Goal: Information Seeking & Learning: Learn about a topic

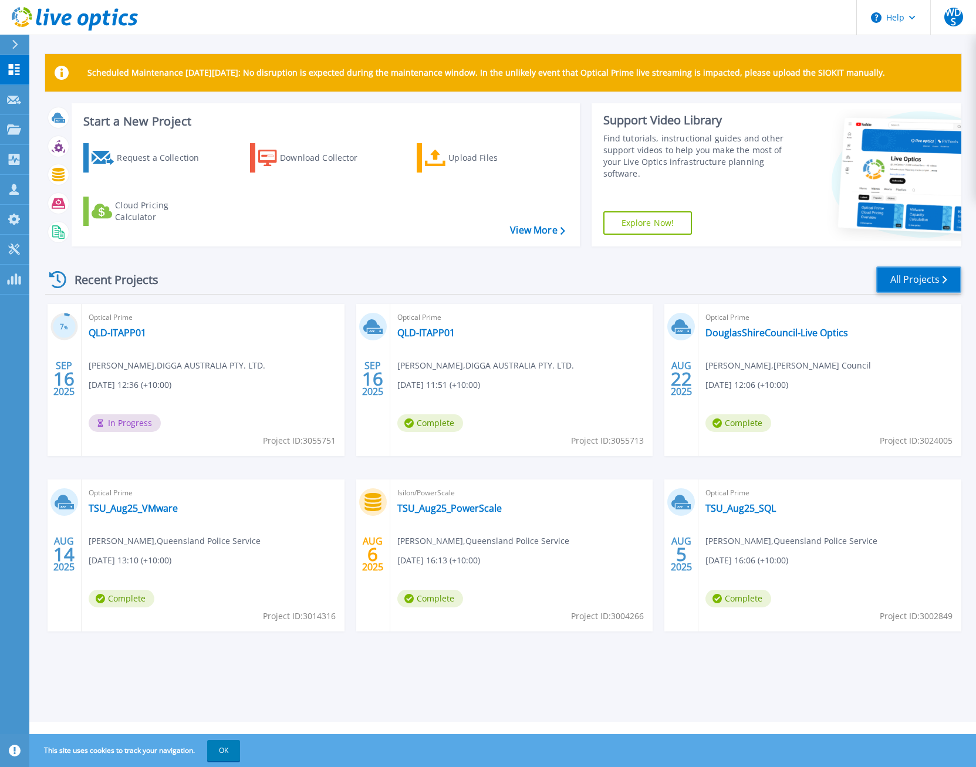
click at [935, 286] on link "All Projects" at bounding box center [918, 279] width 85 height 26
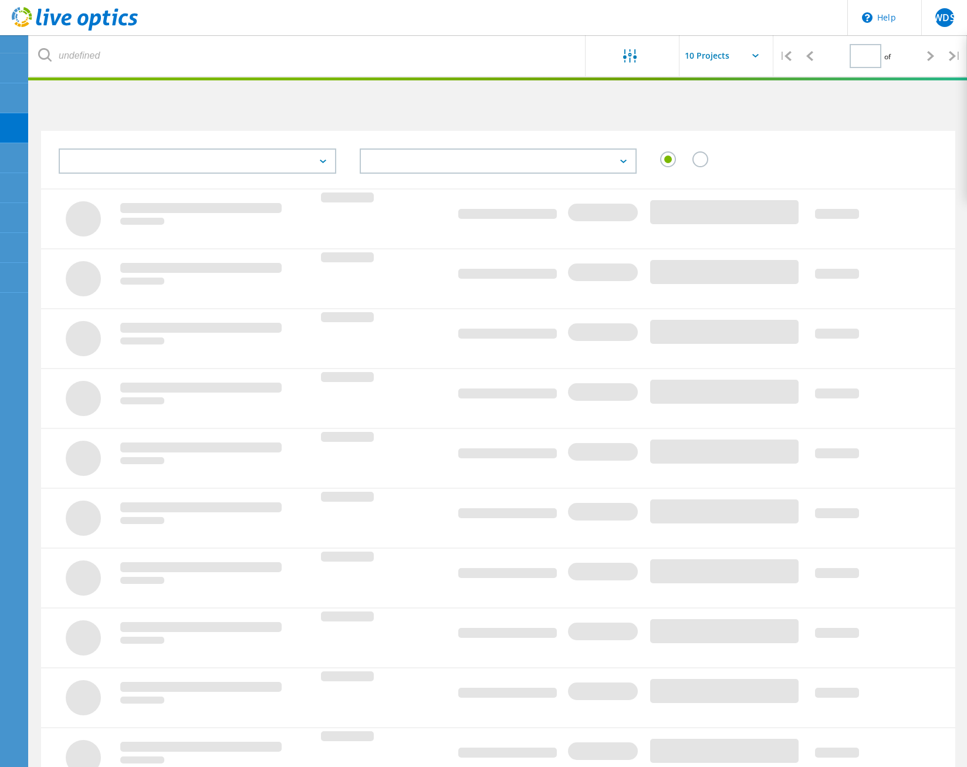
type input "1"
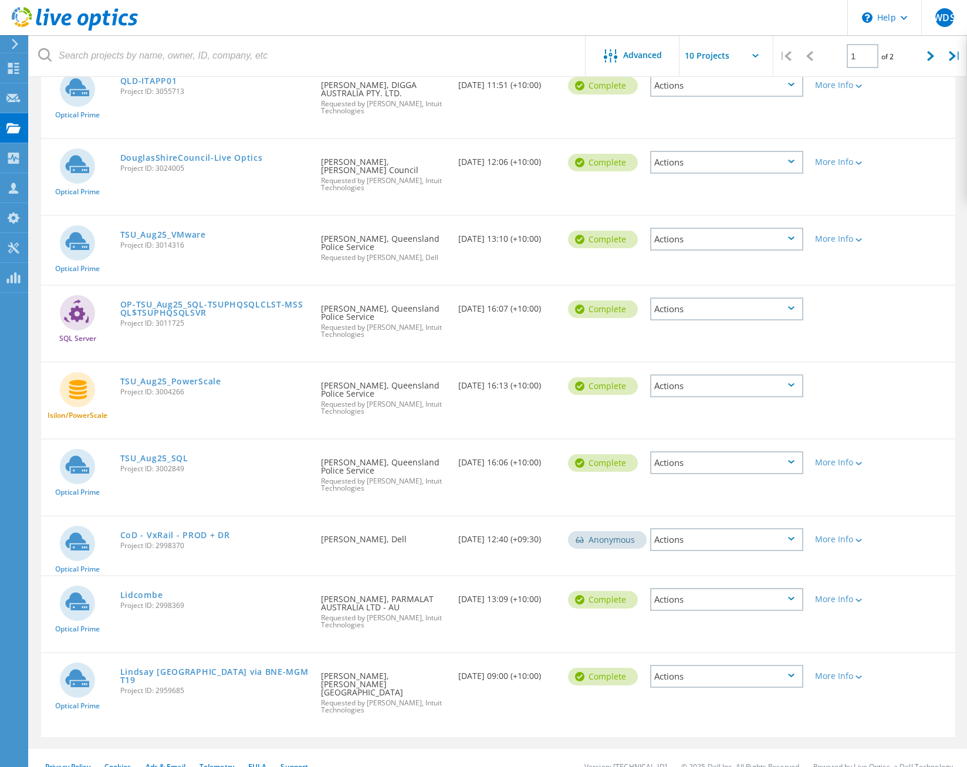
scroll to position [256, 0]
click at [177, 530] on link "CoD - VxRail - PROD + DR" at bounding box center [175, 534] width 110 height 8
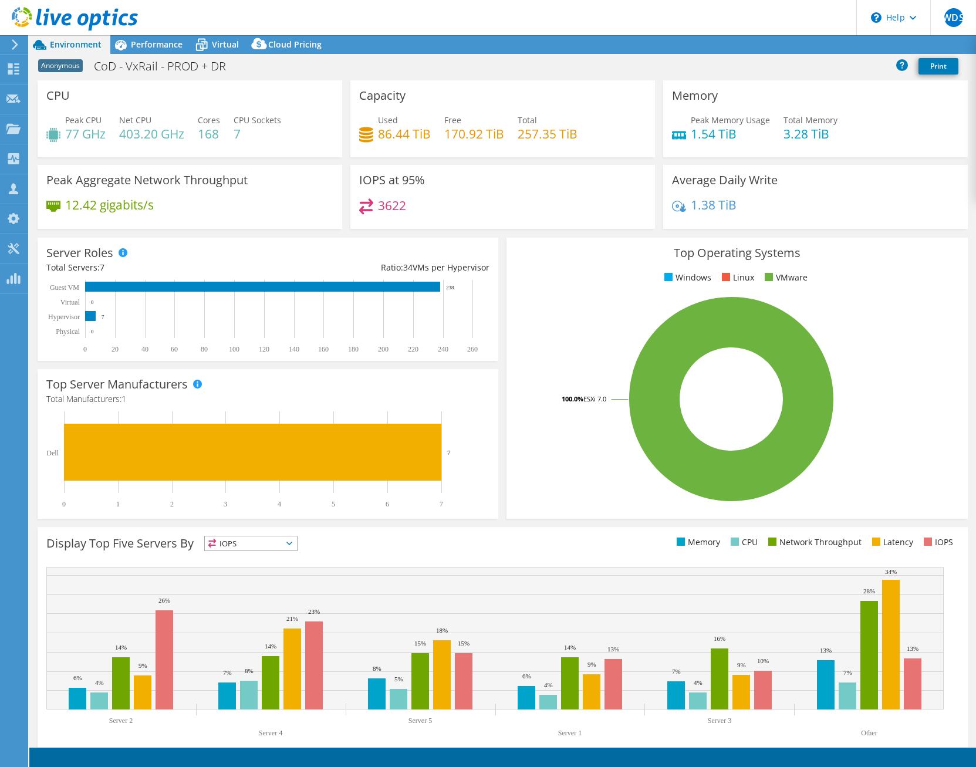
select select "[GEOGRAPHIC_DATA]"
select select "AUD"
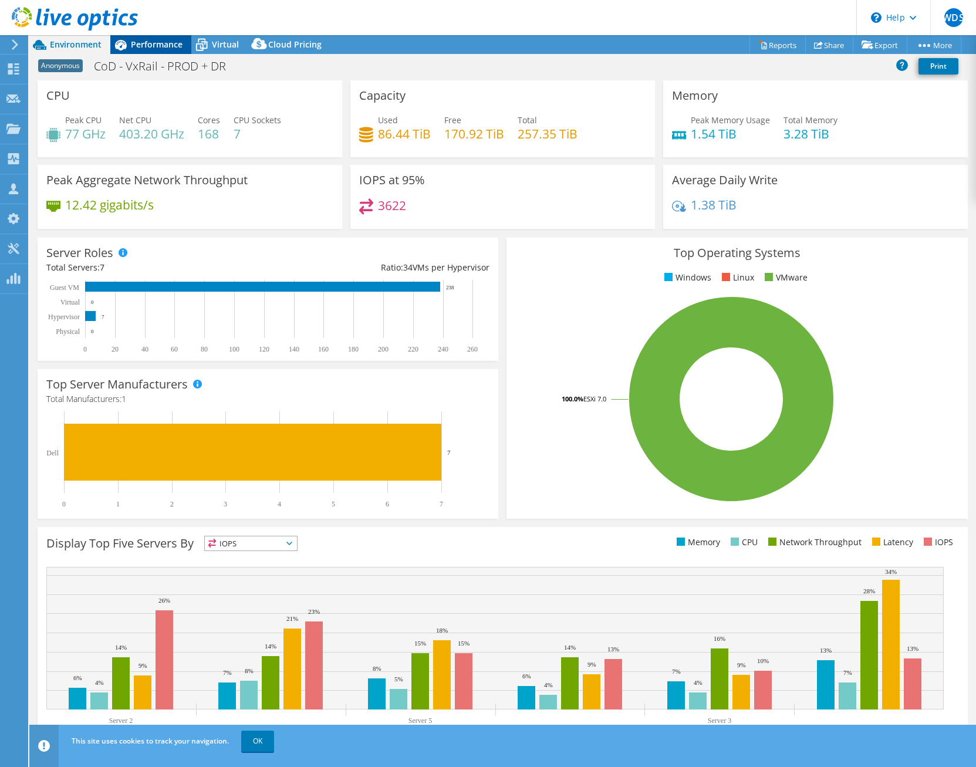
click at [155, 40] on div "Performance" at bounding box center [150, 44] width 81 height 19
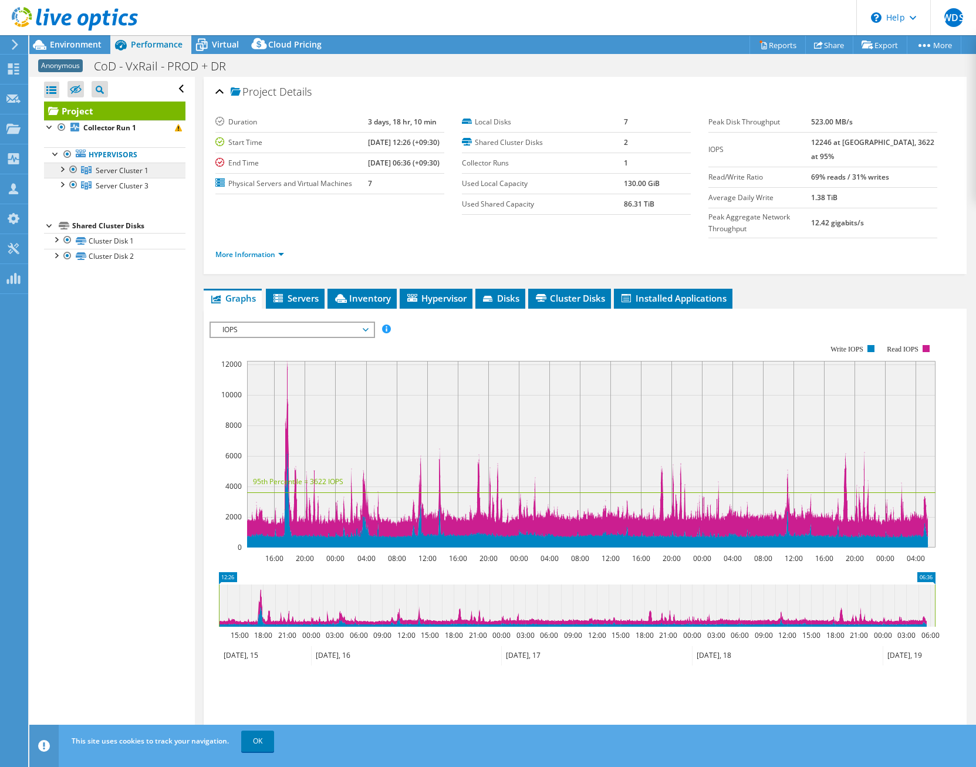
click at [112, 169] on span "Server Cluster 1" at bounding box center [122, 170] width 53 height 10
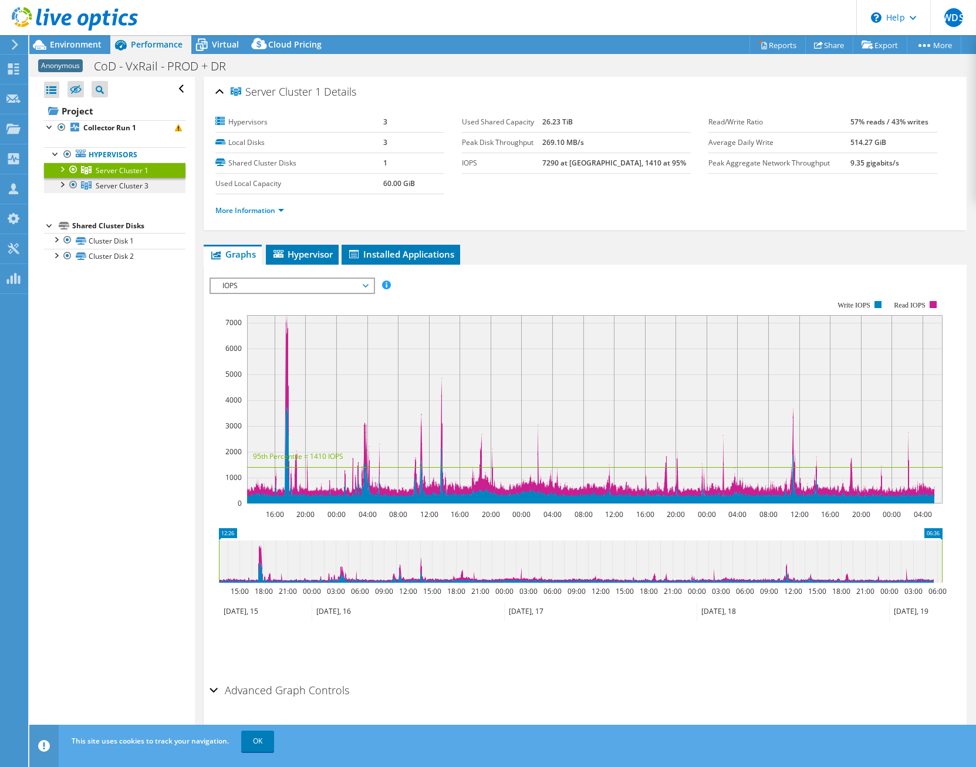
click at [115, 178] on link "Server Cluster 3" at bounding box center [114, 185] width 141 height 15
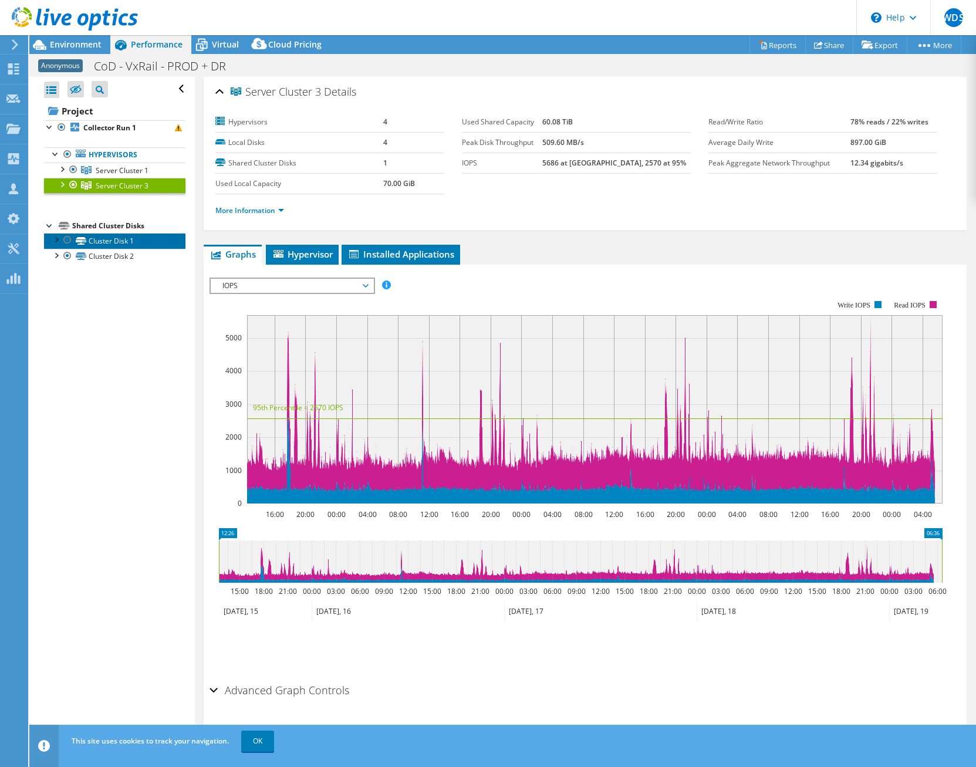
click at [104, 242] on link "Cluster Disk 1" at bounding box center [114, 240] width 141 height 15
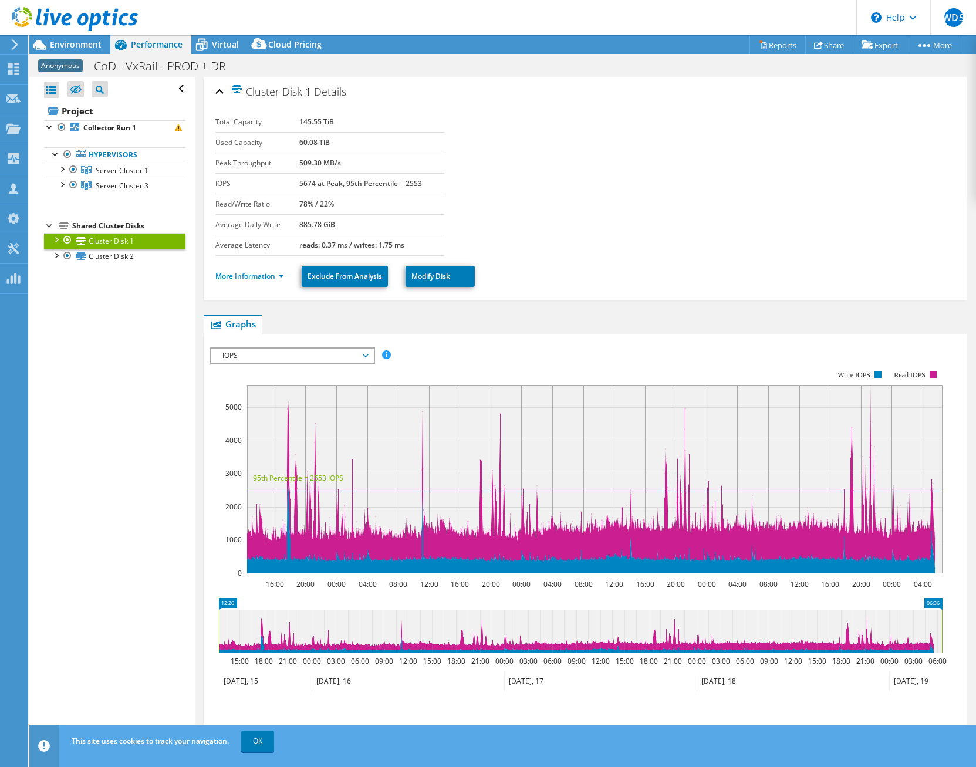
click at [60, 241] on div at bounding box center [56, 239] width 12 height 12
click at [54, 316] on div at bounding box center [56, 316] width 12 height 12
click at [120, 320] on link "Cluster Disk 2" at bounding box center [114, 317] width 141 height 15
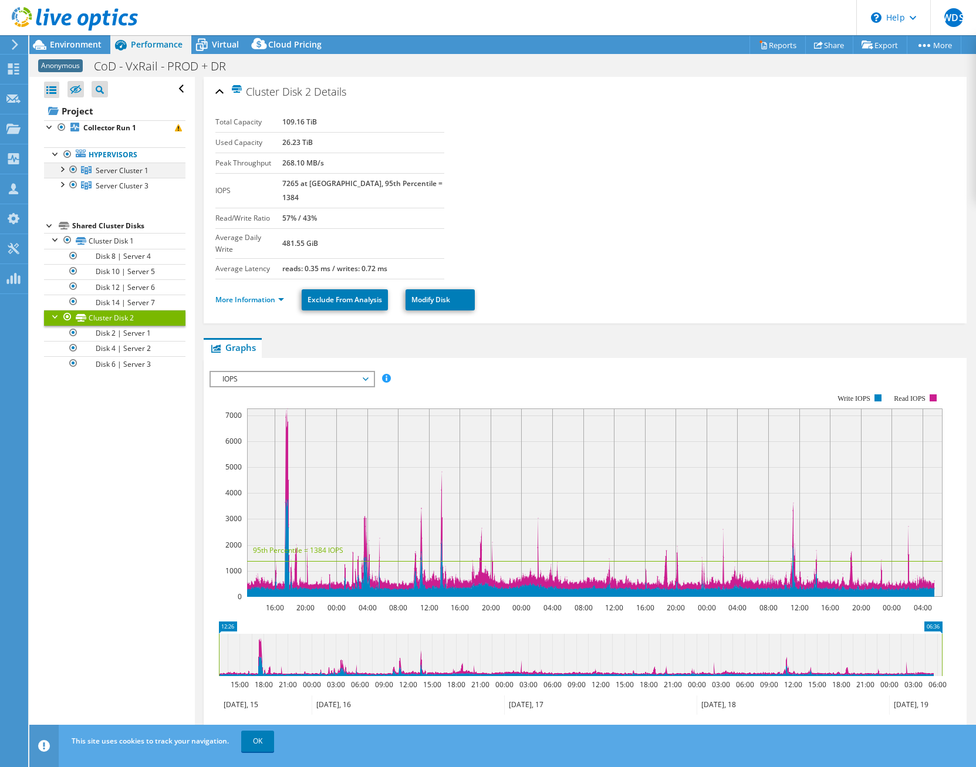
click at [62, 168] on div at bounding box center [62, 169] width 12 height 12
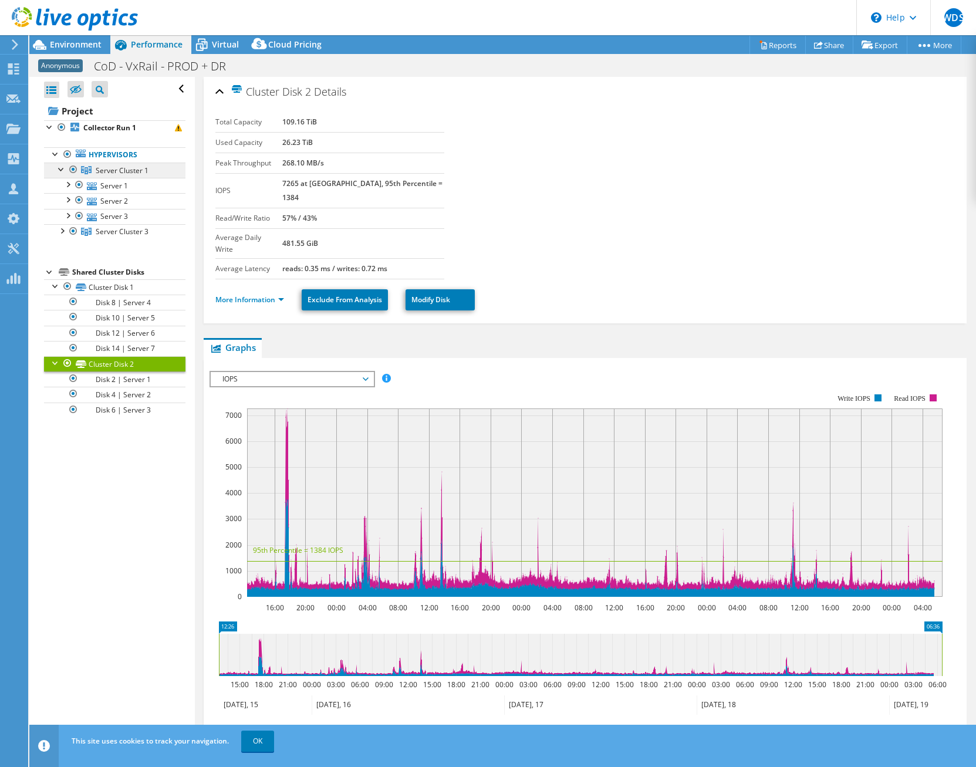
click at [137, 171] on span "Server Cluster 1" at bounding box center [122, 170] width 53 height 10
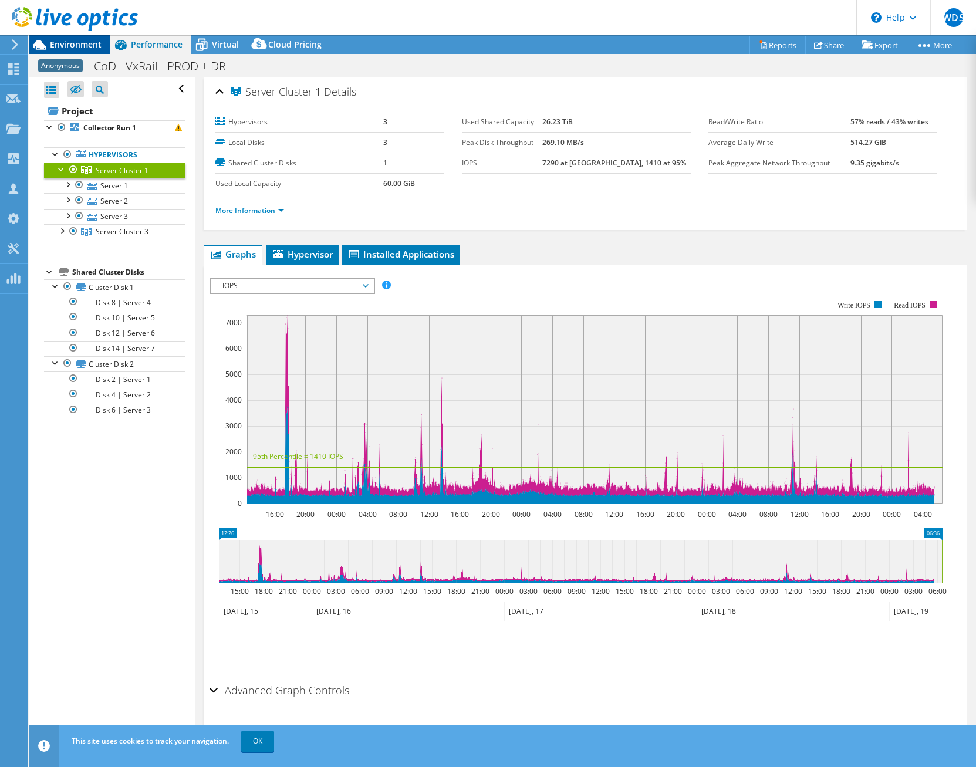
click at [86, 47] on span "Environment" at bounding box center [76, 44] width 52 height 11
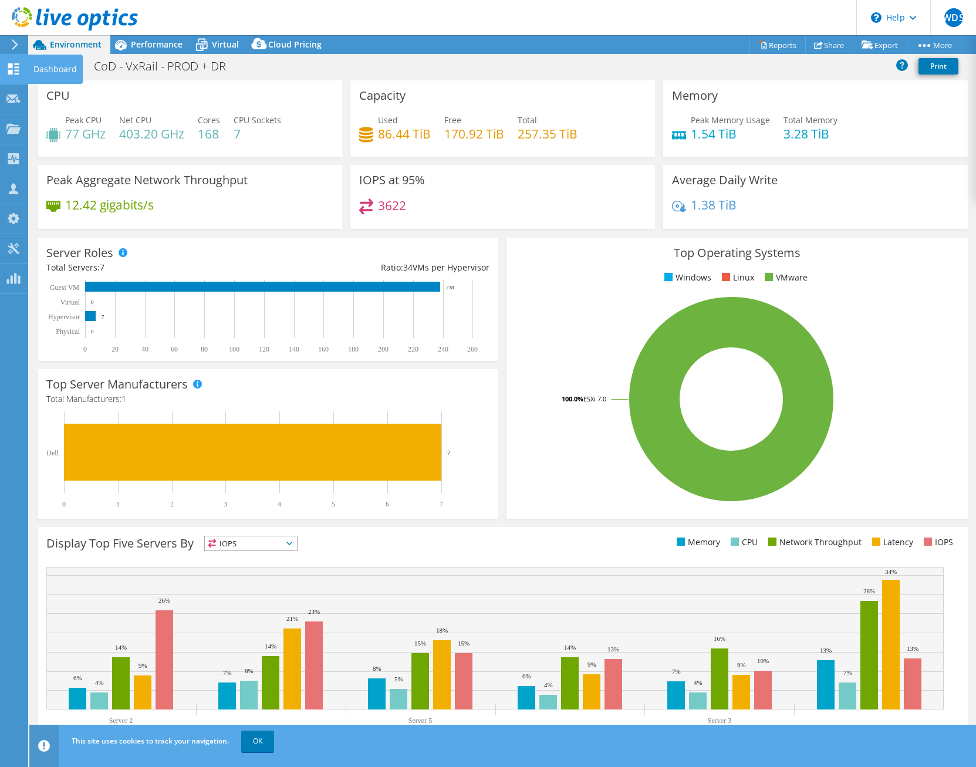
click at [15, 75] on div at bounding box center [13, 70] width 14 height 13
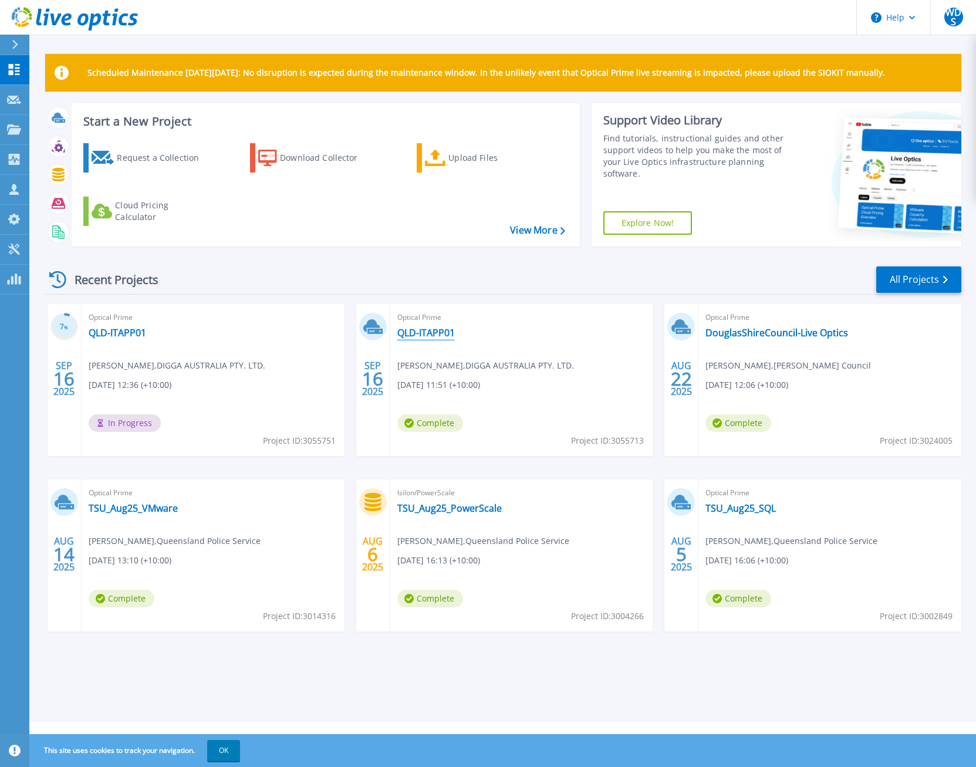
click at [421, 334] on link "QLD-ITAPP01" at bounding box center [426, 333] width 58 height 12
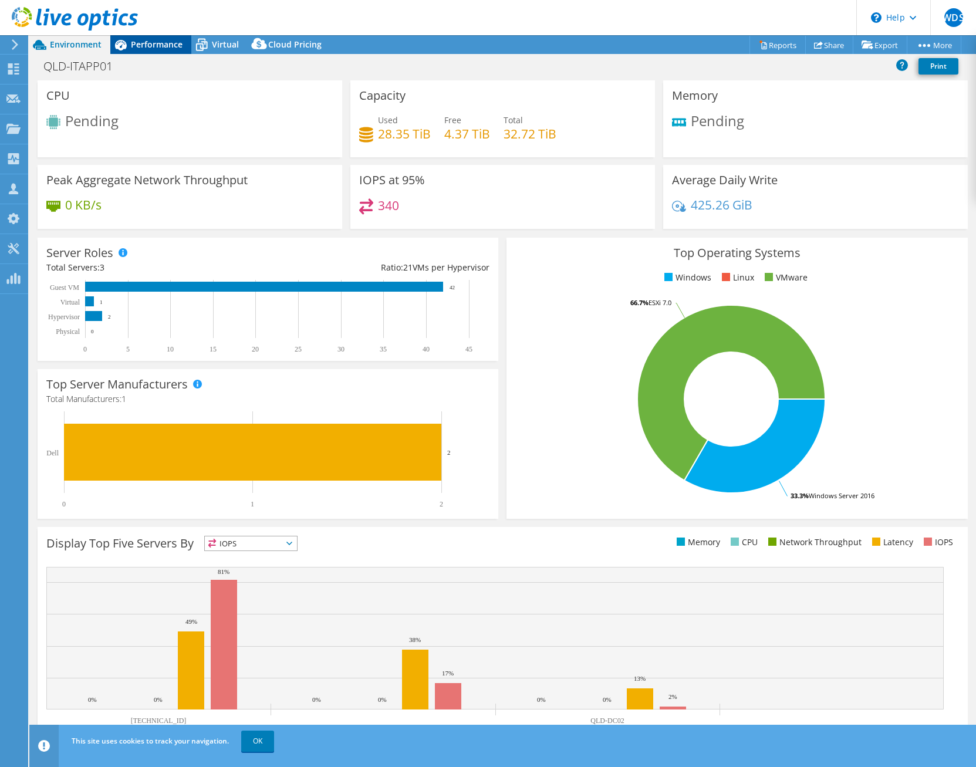
click at [168, 41] on span "Performance" at bounding box center [157, 44] width 52 height 11
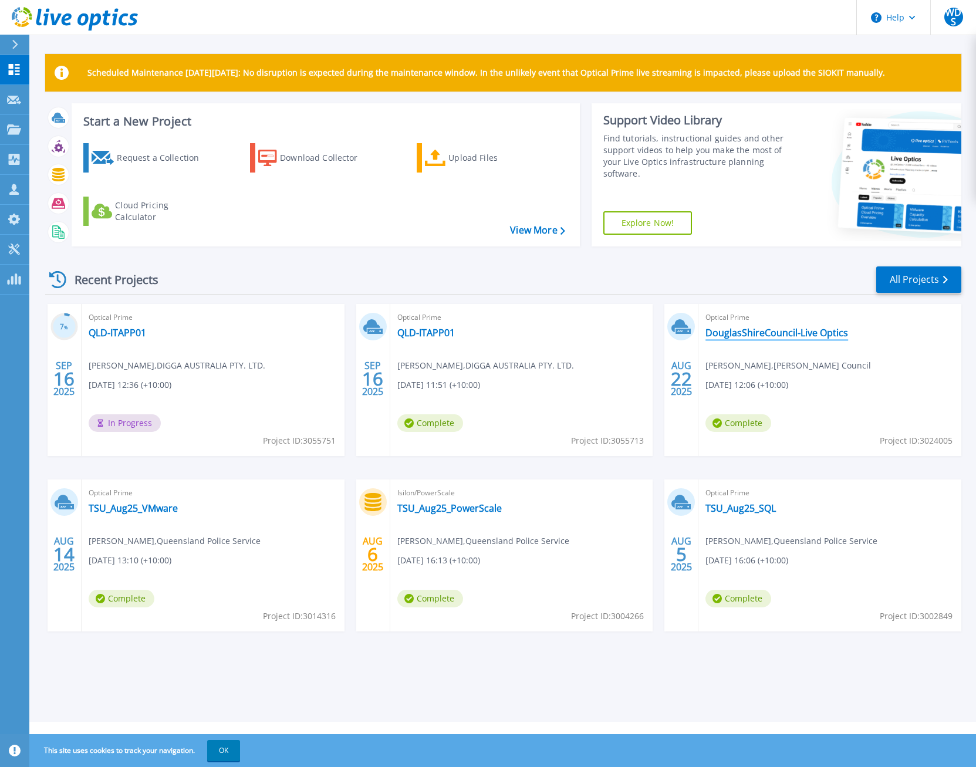
click at [773, 329] on link "DouglasShireCouncil-Live Optics" at bounding box center [776, 333] width 143 height 12
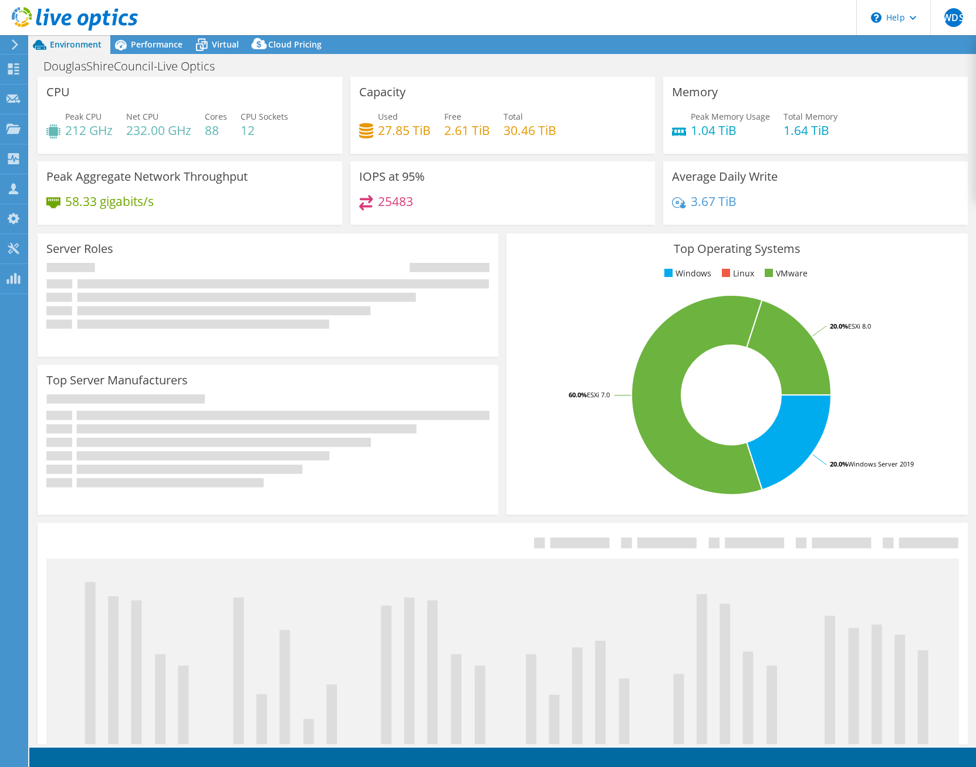
select select "USD"
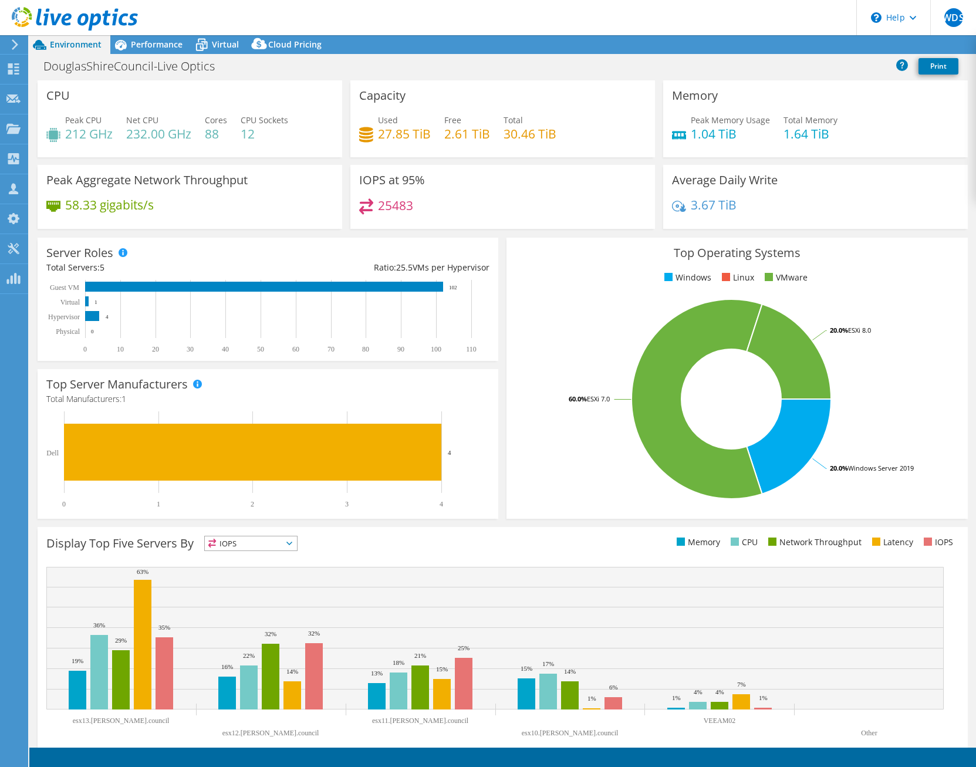
select select "[GEOGRAPHIC_DATA]"
select select "AUD"
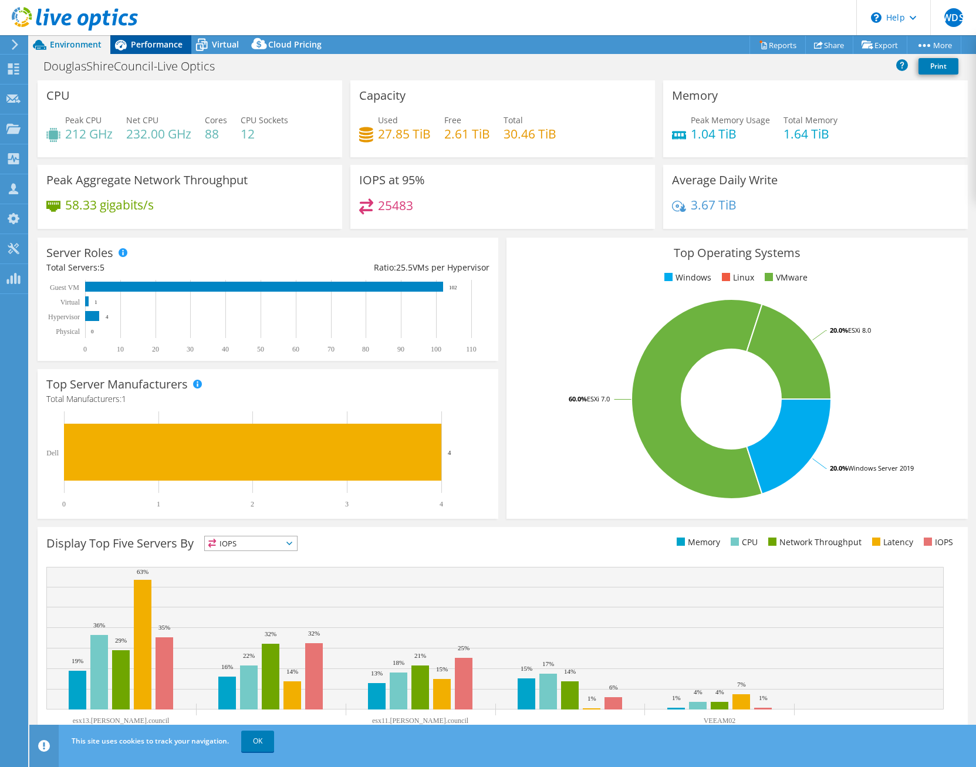
click at [165, 36] on div "Performance" at bounding box center [150, 44] width 81 height 19
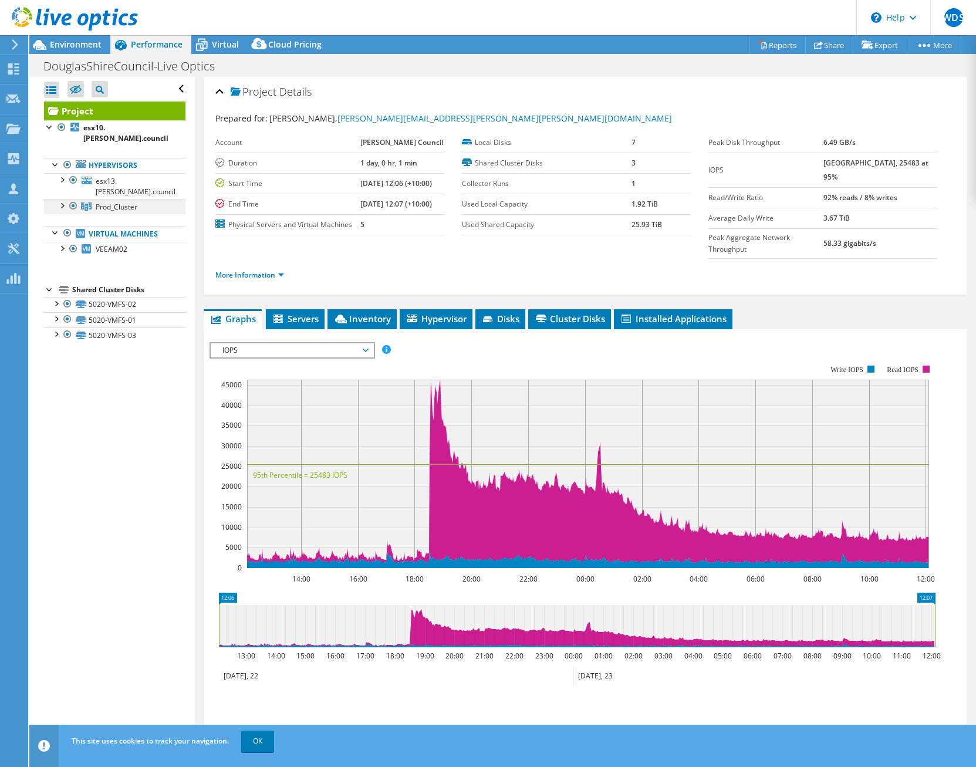
click at [58, 199] on div at bounding box center [62, 205] width 12 height 12
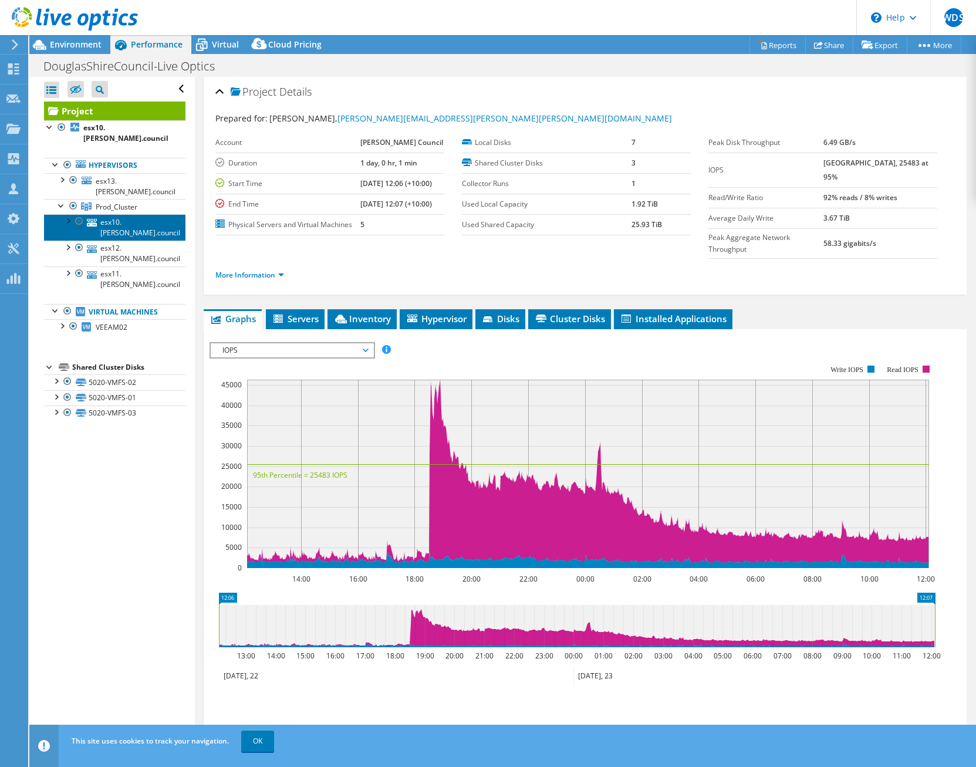
click at [125, 214] on link "esx10.[PERSON_NAME].council" at bounding box center [114, 227] width 141 height 26
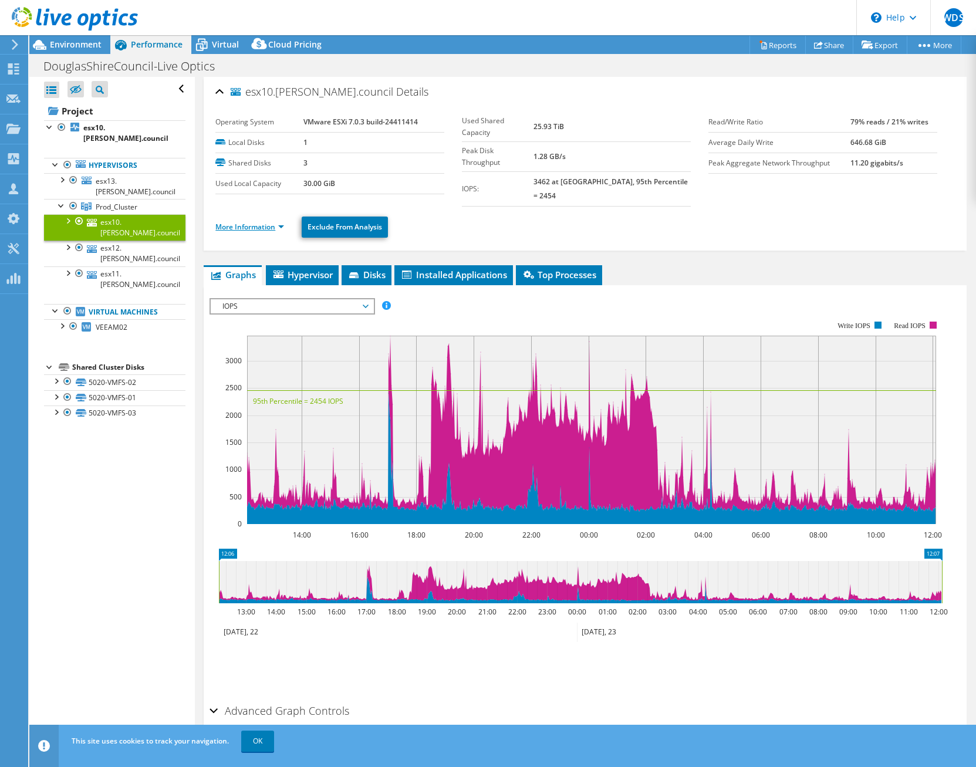
click at [273, 222] on link "More Information" at bounding box center [249, 227] width 69 height 10
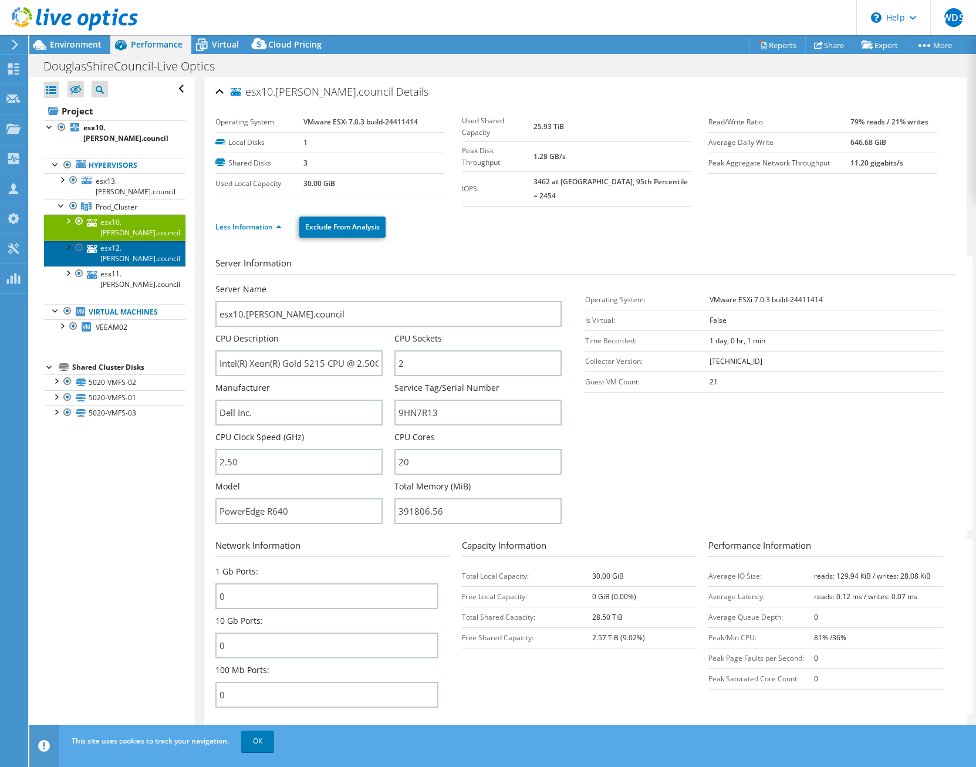
click at [131, 241] on link "esx12.[PERSON_NAME].council" at bounding box center [114, 254] width 141 height 26
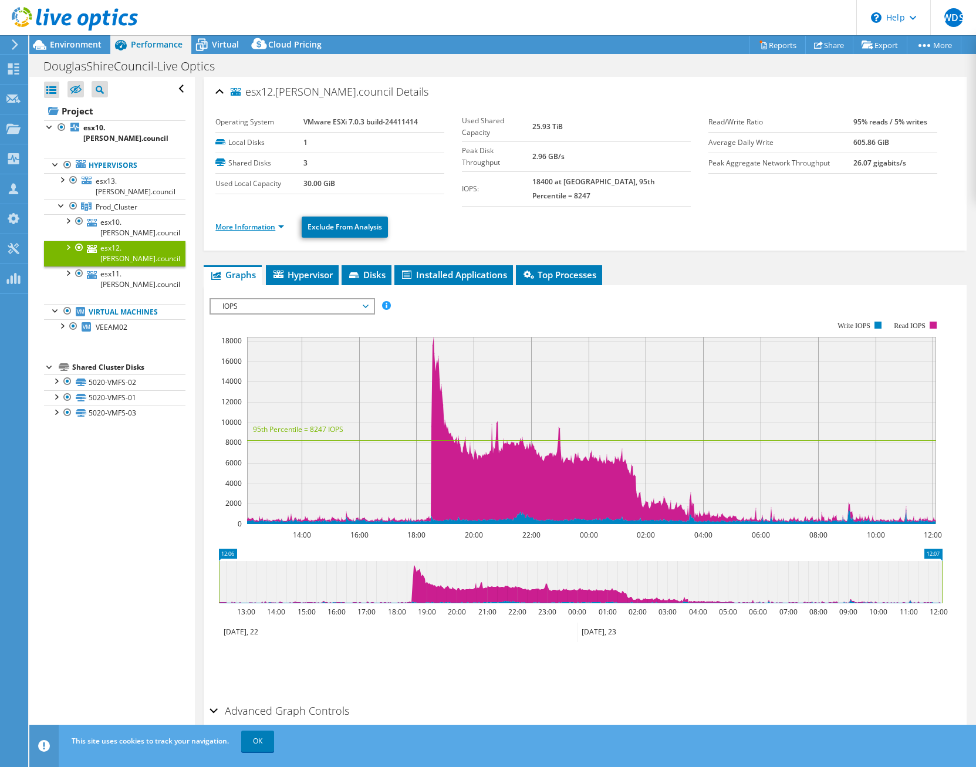
click at [275, 222] on link "More Information" at bounding box center [249, 227] width 69 height 10
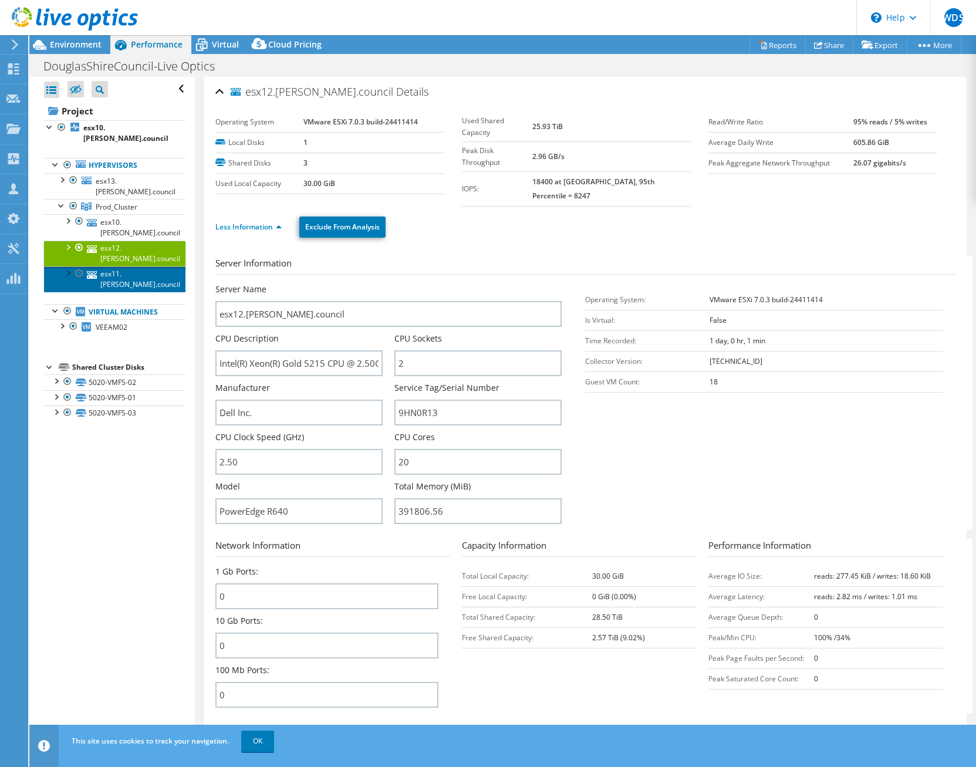
click at [128, 266] on link "esx11.[PERSON_NAME].council" at bounding box center [114, 279] width 141 height 26
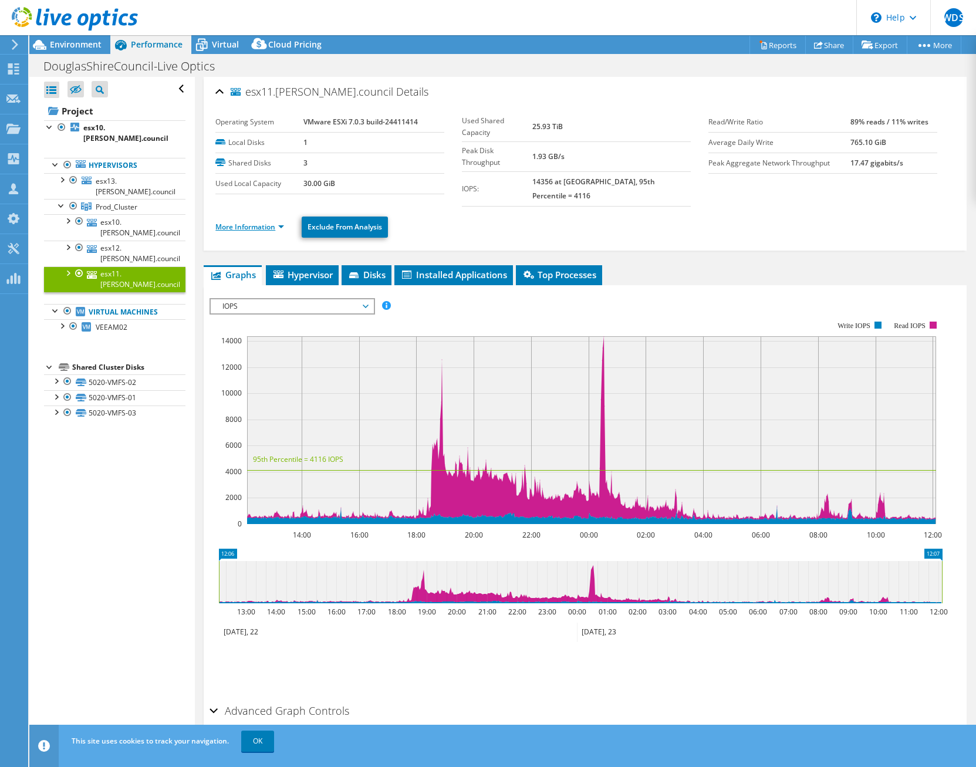
click at [273, 222] on link "More Information" at bounding box center [249, 227] width 69 height 10
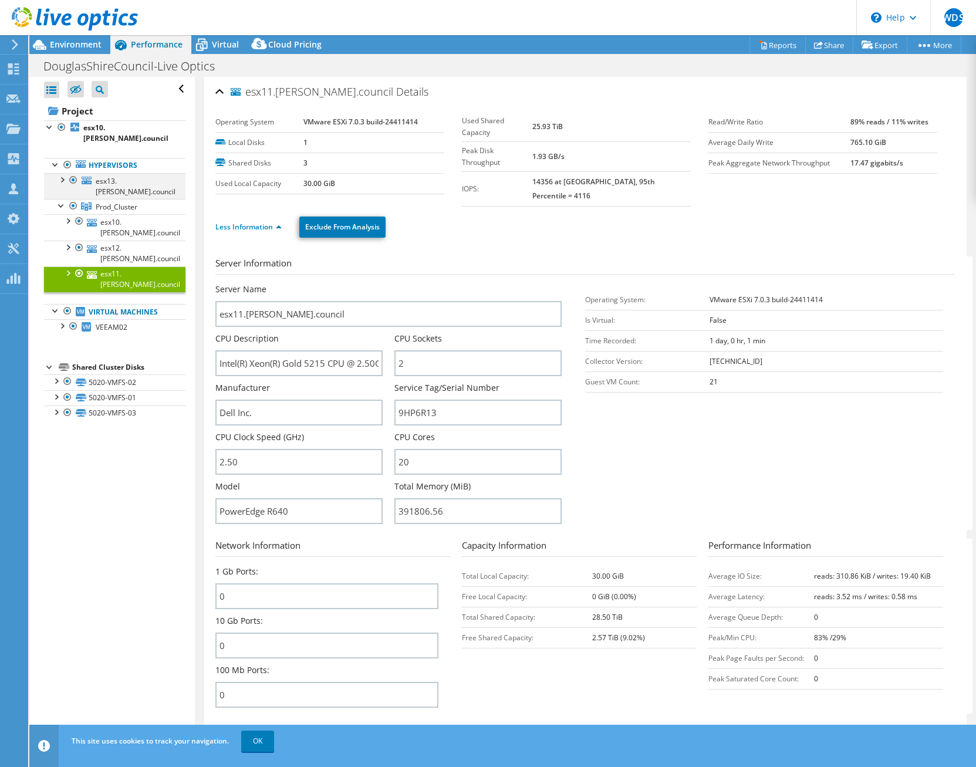
click at [65, 173] on div at bounding box center [62, 179] width 12 height 12
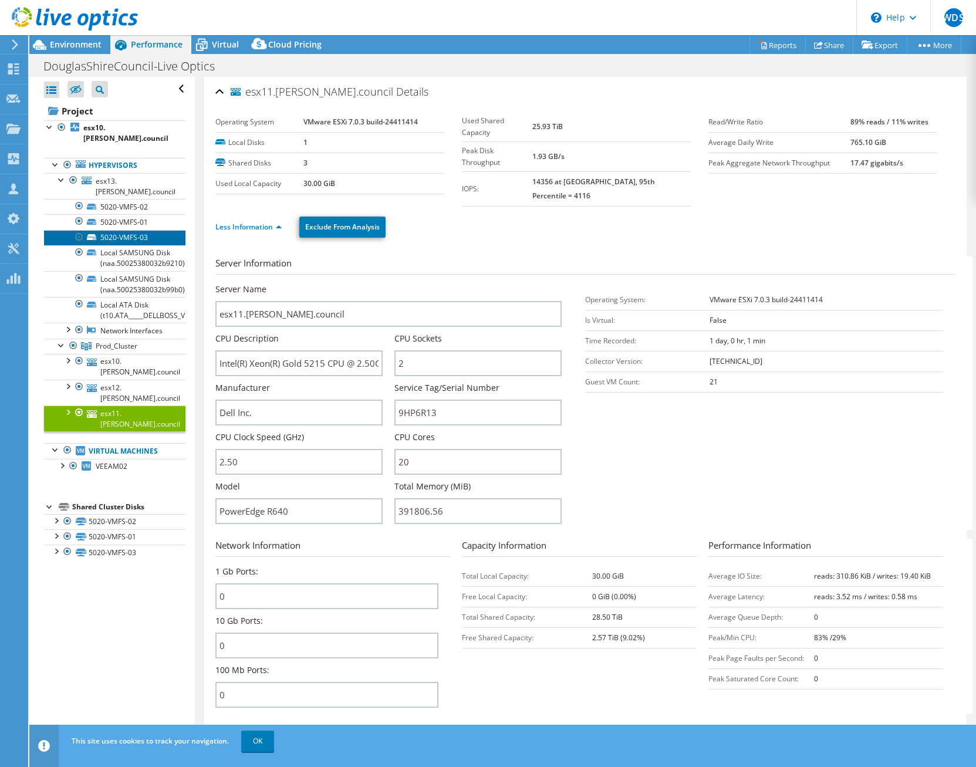
click at [127, 230] on link "5020-VMFS-03" at bounding box center [114, 237] width 141 height 15
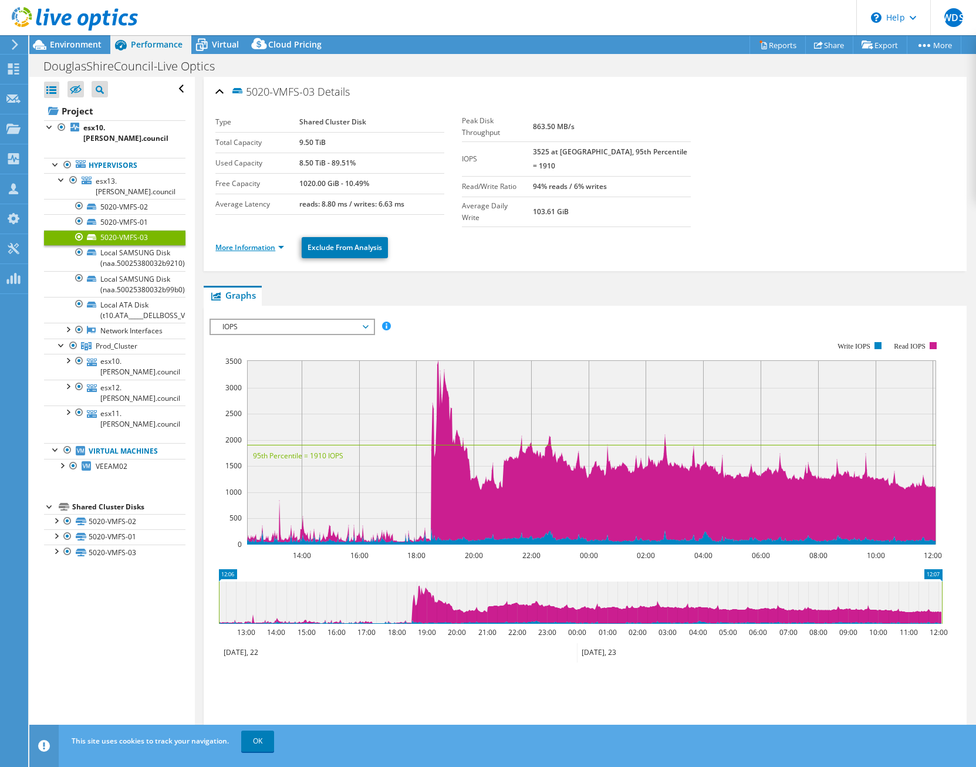
click at [265, 242] on link "More Information" at bounding box center [249, 247] width 69 height 10
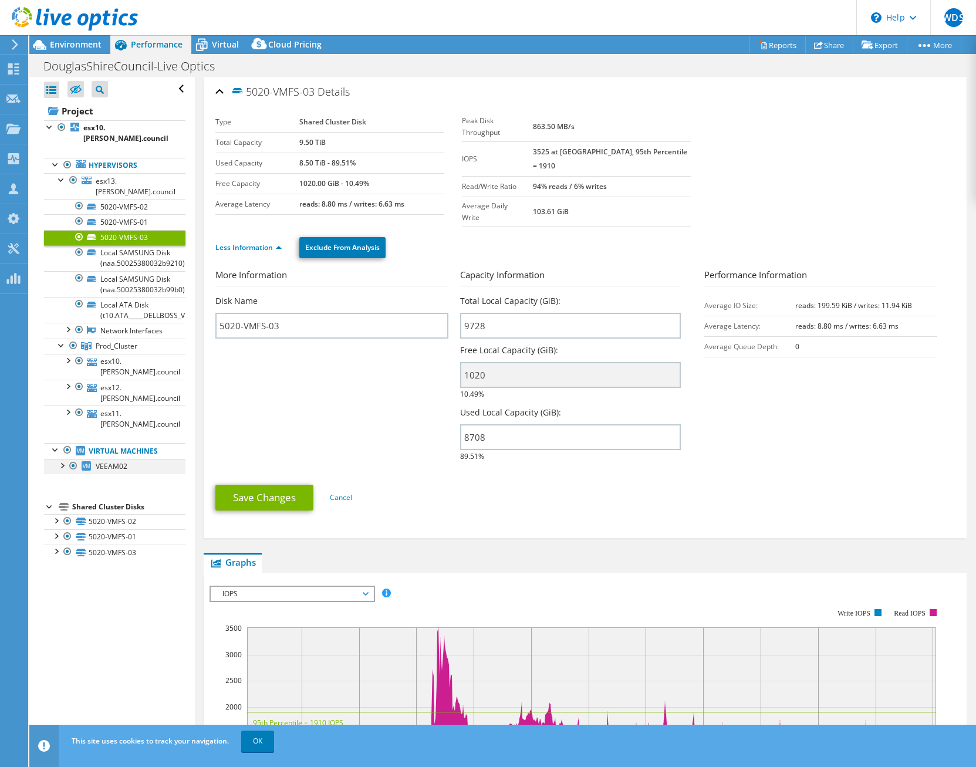
click at [65, 459] on div at bounding box center [62, 465] width 12 height 12
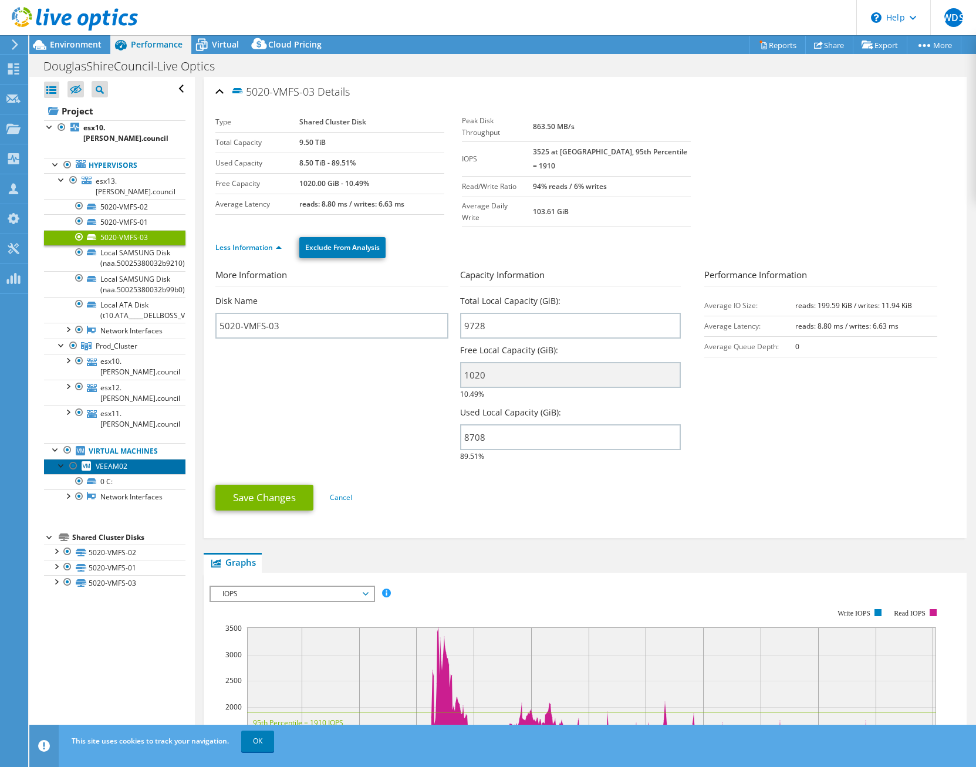
click at [127, 459] on link "VEEAM02" at bounding box center [114, 466] width 141 height 15
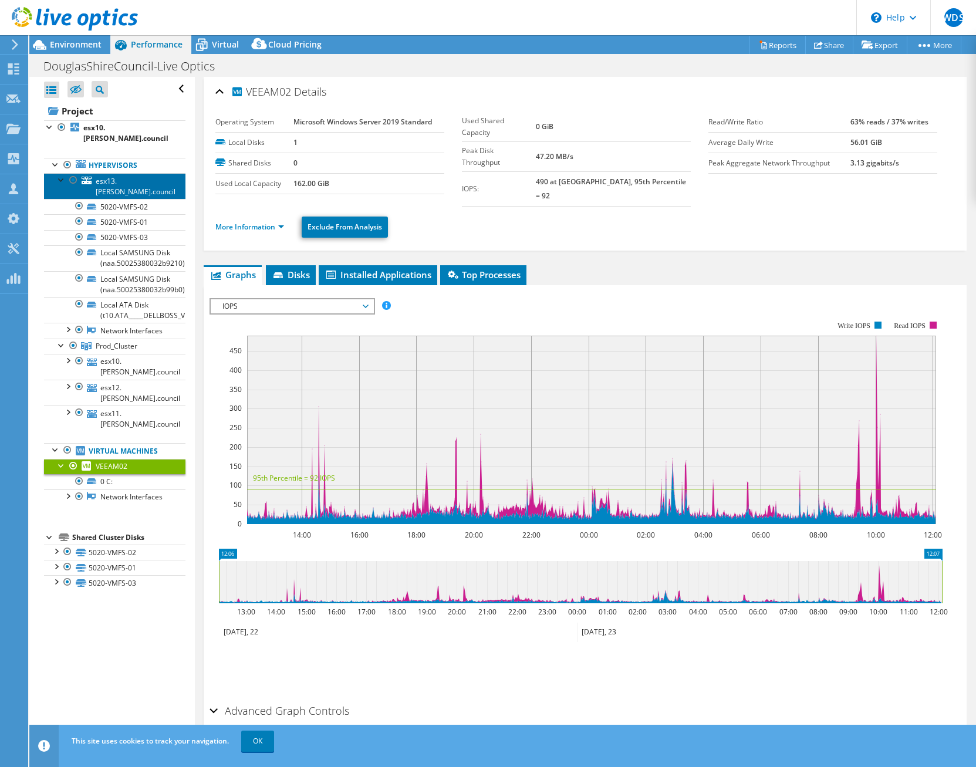
click at [129, 176] on span "esx13.[PERSON_NAME].council" at bounding box center [136, 186] width 80 height 21
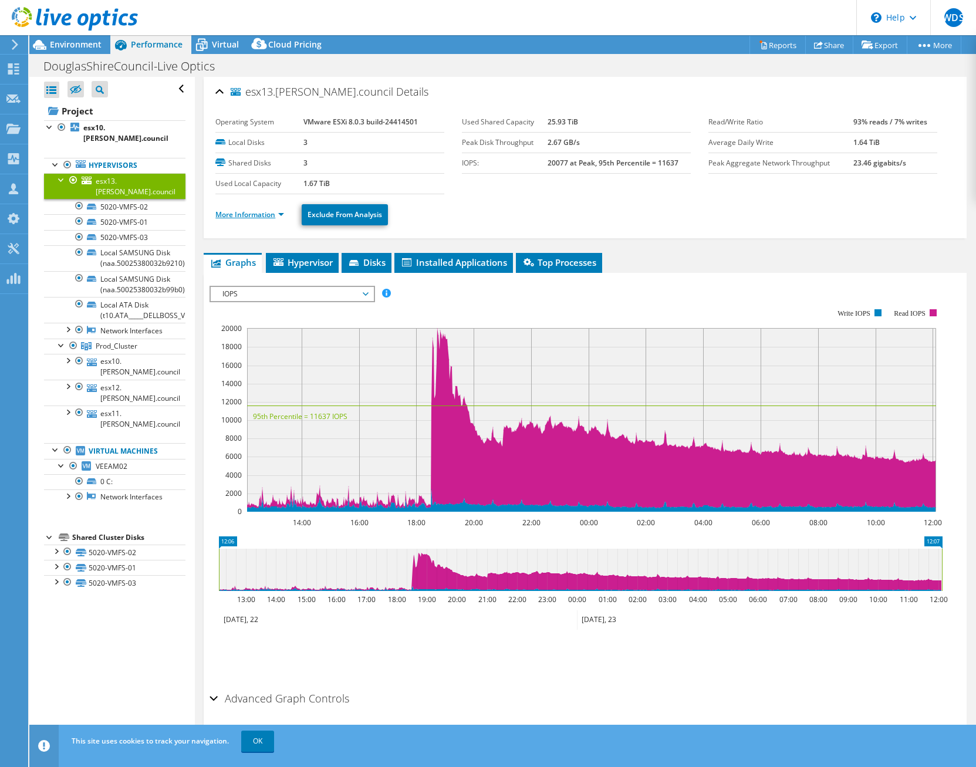
click at [282, 212] on link "More Information" at bounding box center [249, 214] width 69 height 10
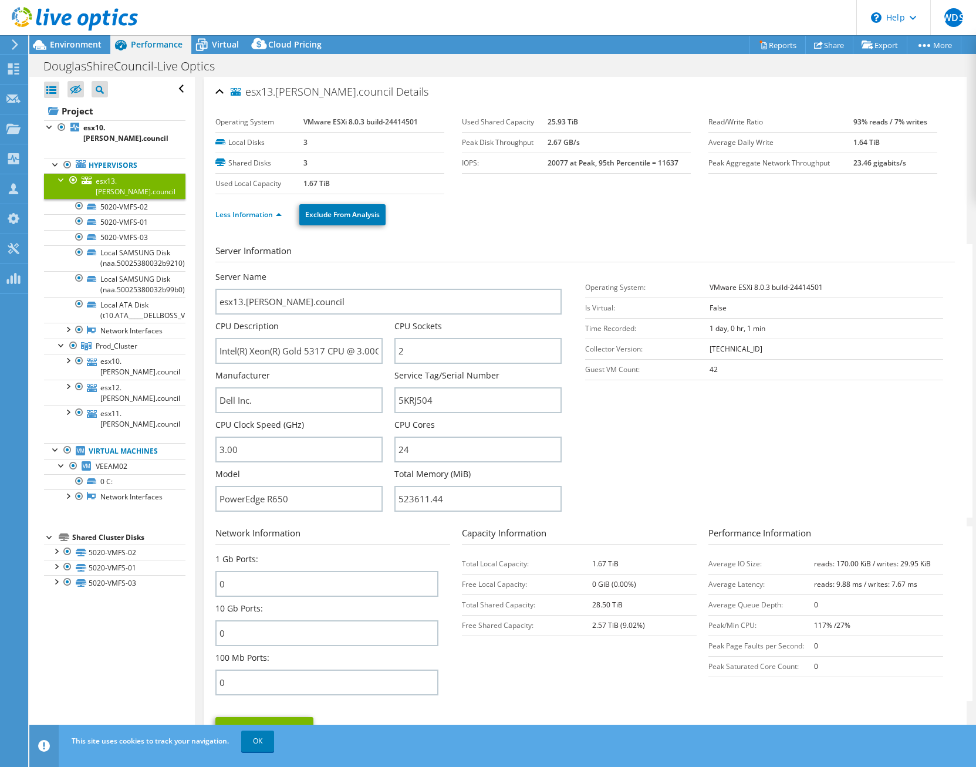
click at [63, 173] on div at bounding box center [62, 179] width 12 height 12
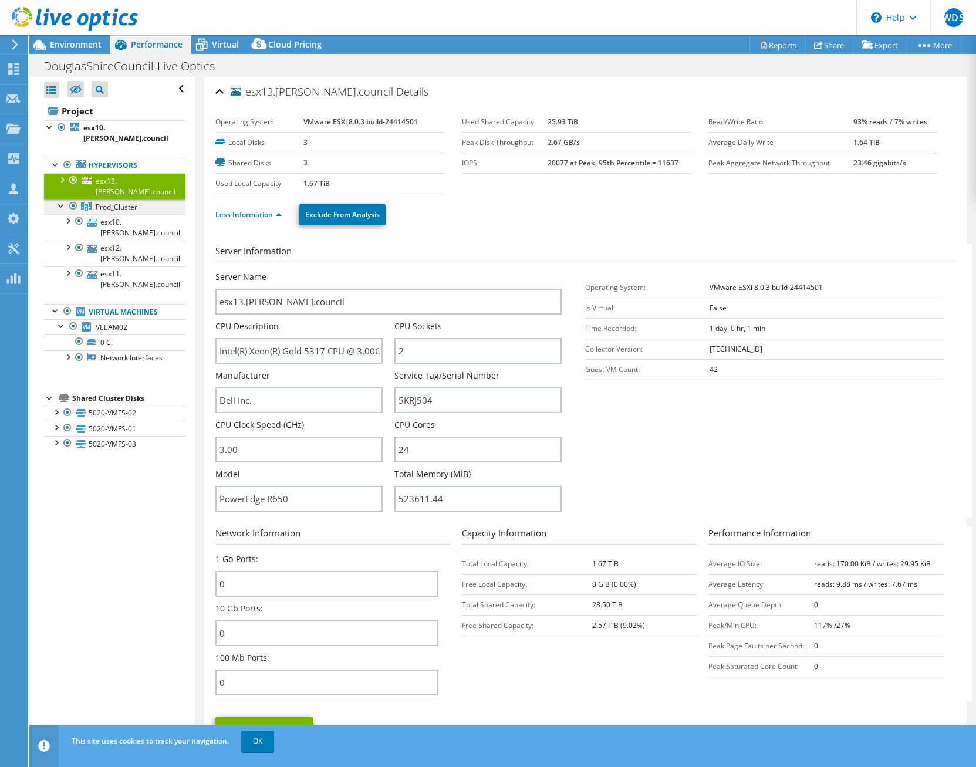
click at [130, 199] on link "Prod_Cluster" at bounding box center [114, 206] width 141 height 15
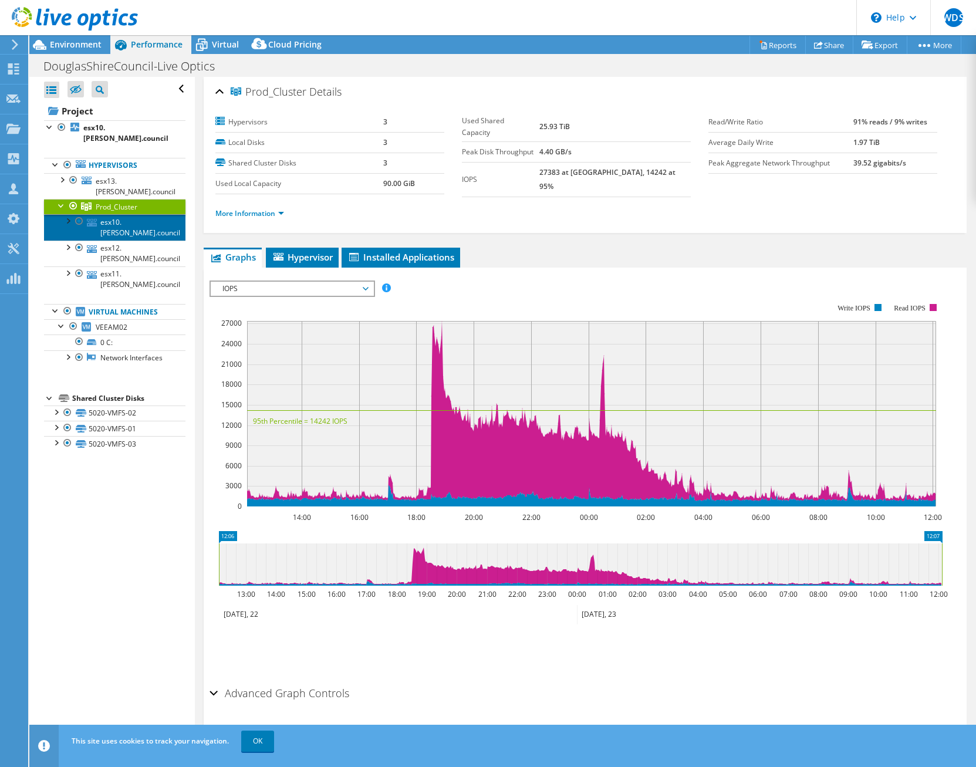
click at [146, 214] on link "esx10.[PERSON_NAME].council" at bounding box center [114, 227] width 141 height 26
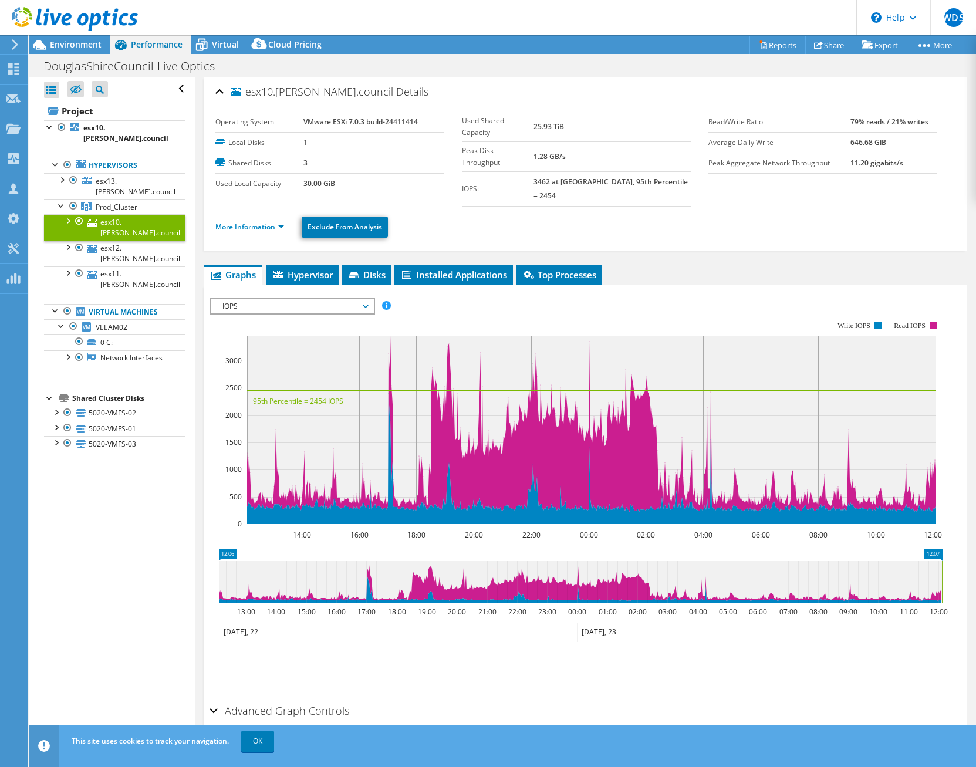
click at [282, 221] on li "More Information" at bounding box center [253, 227] width 76 height 13
click at [282, 222] on link "More Information" at bounding box center [249, 227] width 69 height 10
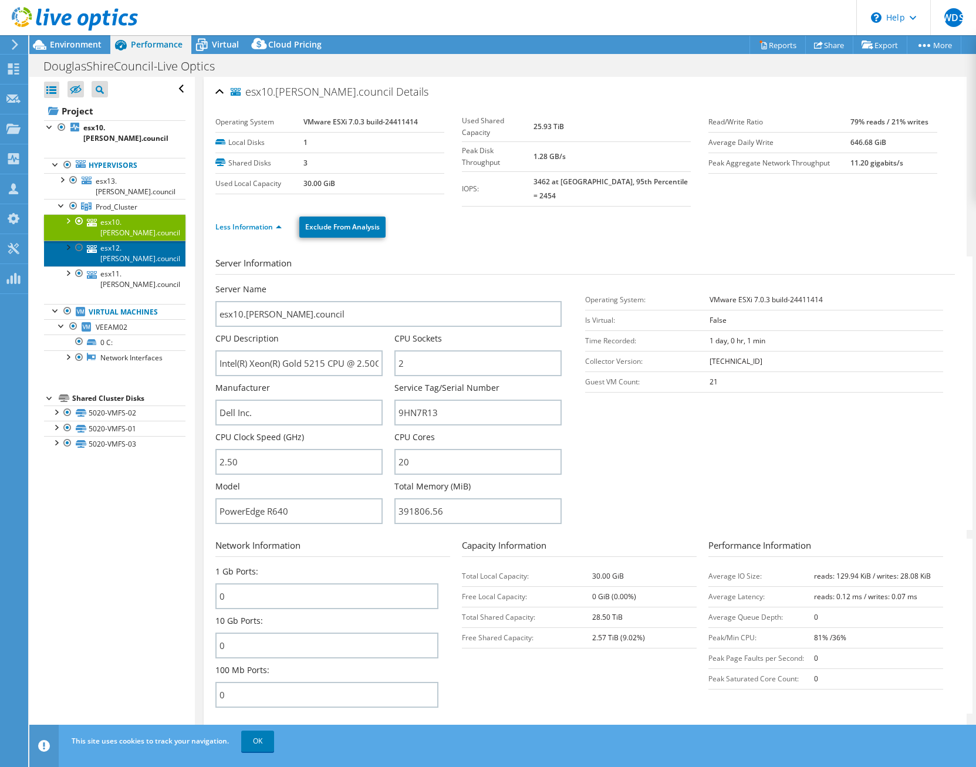
click at [153, 241] on link "esx12.[PERSON_NAME].council" at bounding box center [114, 254] width 141 height 26
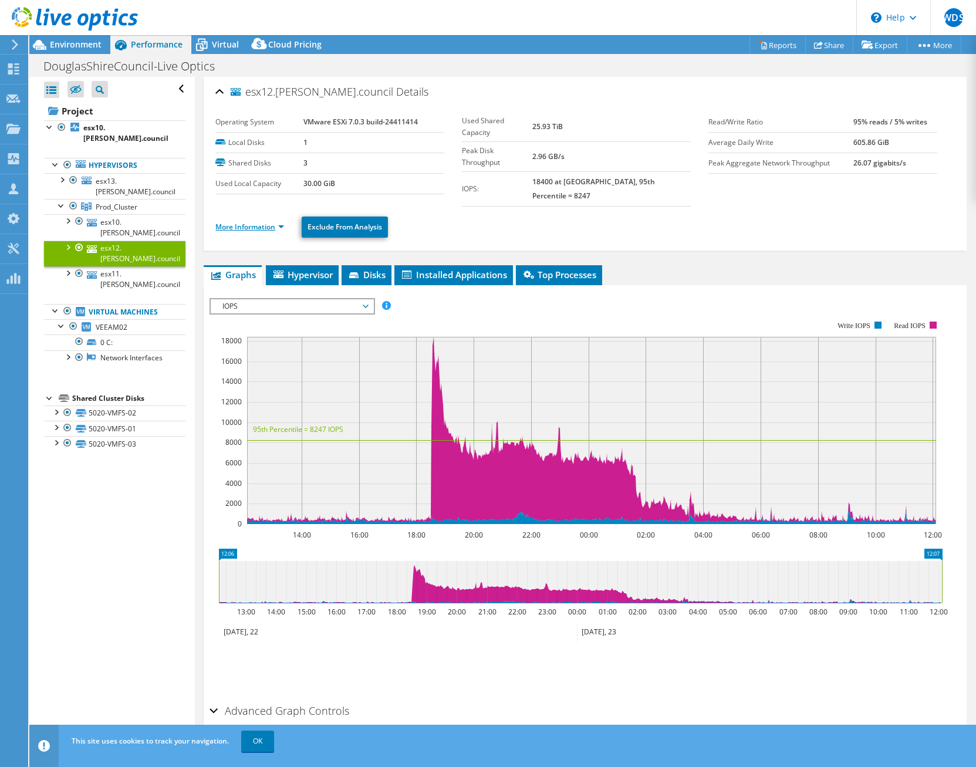
click at [280, 222] on link "More Information" at bounding box center [249, 227] width 69 height 10
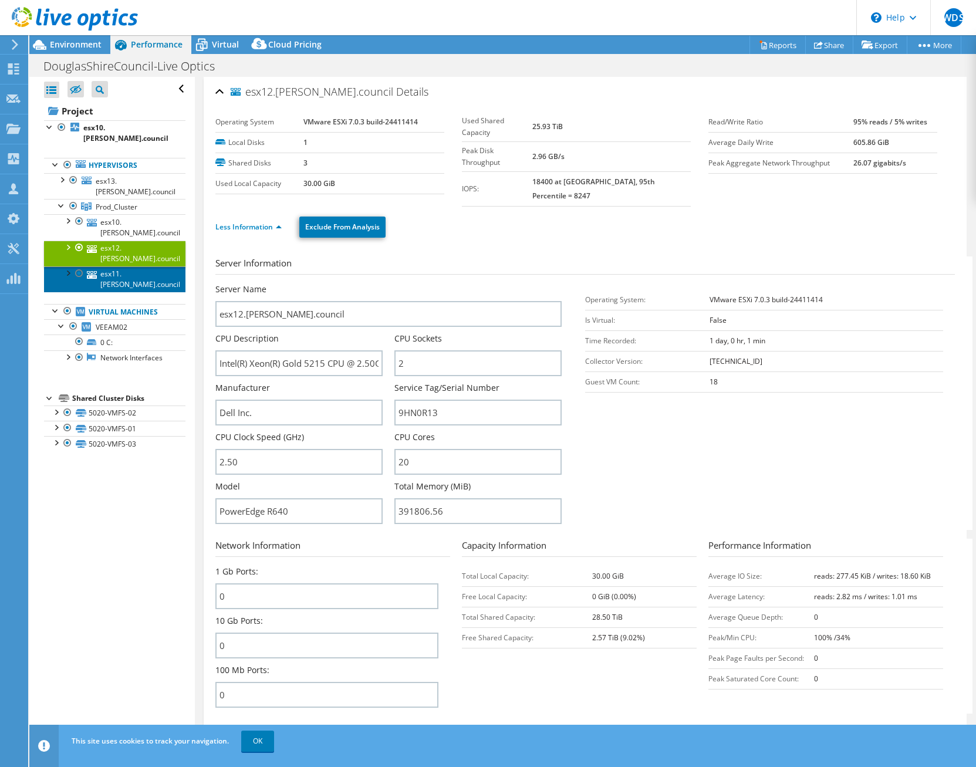
click at [134, 266] on link "esx11.[PERSON_NAME].council" at bounding box center [114, 279] width 141 height 26
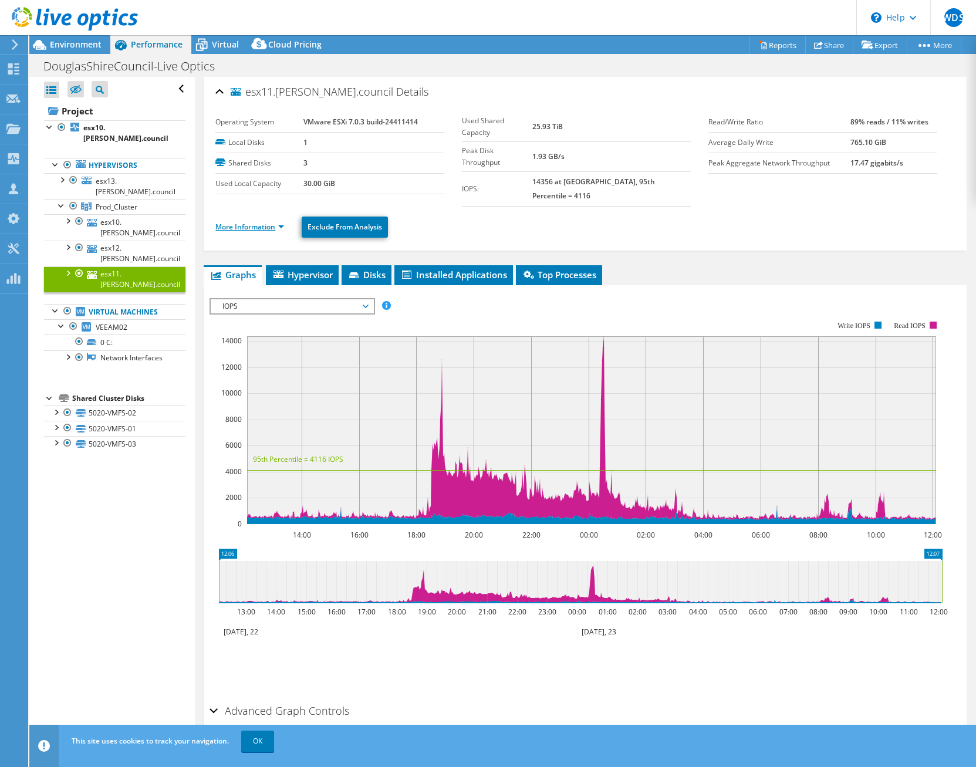
click at [283, 222] on link "More Information" at bounding box center [249, 227] width 69 height 10
